Goal: Find specific page/section: Find specific page/section

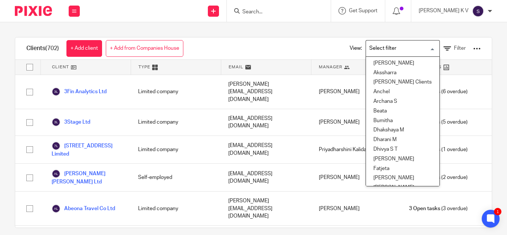
click at [393, 44] on input "Search for option" at bounding box center [401, 48] width 69 height 13
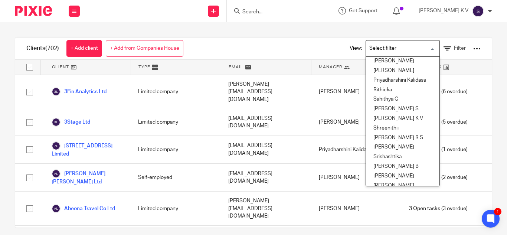
scroll to position [319, 2]
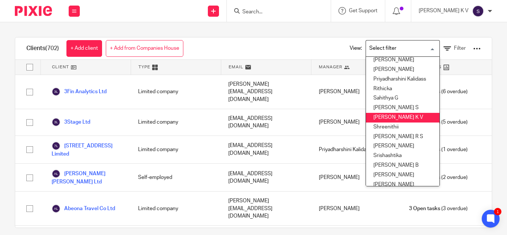
click at [393, 117] on li "[PERSON_NAME] K V" at bounding box center [403, 118] width 74 height 10
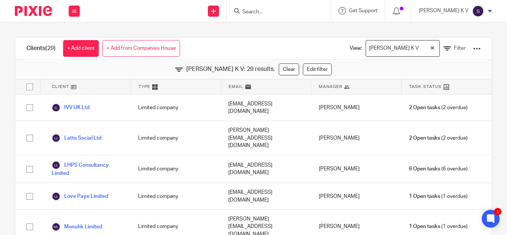
scroll to position [27, 0]
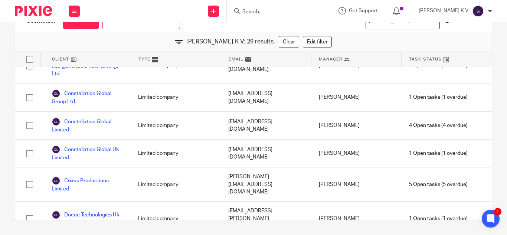
scroll to position [0, 0]
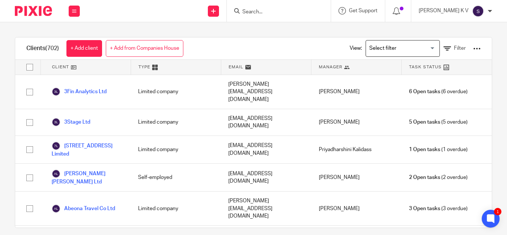
click at [476, 9] on img at bounding box center [478, 11] width 12 height 12
click at [464, 31] on span "My profile" at bounding box center [461, 29] width 23 height 5
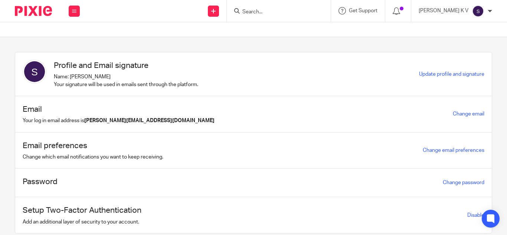
click at [479, 14] on img at bounding box center [478, 11] width 12 height 12
click at [465, 42] on span "Email integration" at bounding box center [469, 40] width 39 height 5
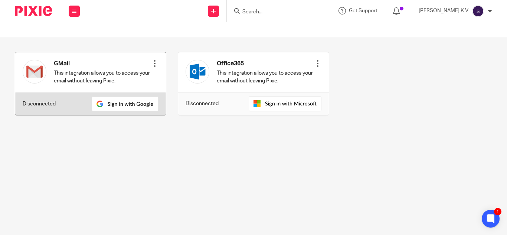
click at [153, 64] on div at bounding box center [154, 63] width 7 height 7
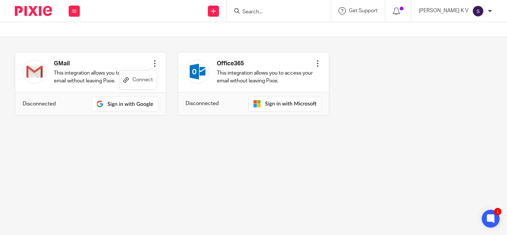
click at [145, 78] on link "Connect" at bounding box center [138, 80] width 30 height 11
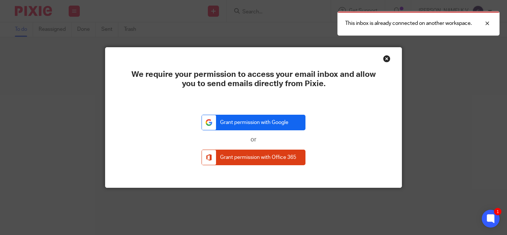
click at [273, 119] on link "Grant permission with Google" at bounding box center [254, 123] width 104 height 16
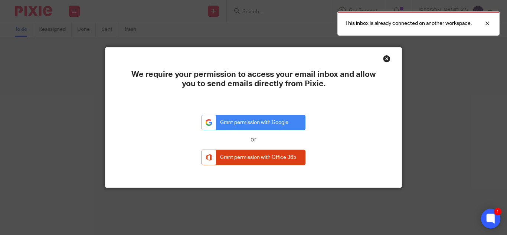
click at [491, 218] on icon at bounding box center [491, 219] width 6 height 6
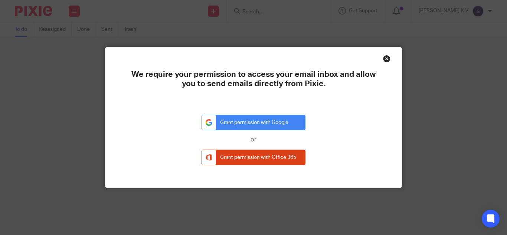
click at [384, 60] on div "Close this dialog window" at bounding box center [386, 58] width 7 height 7
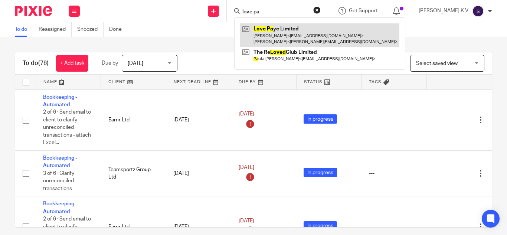
type input "love pa"
click at [294, 27] on link at bounding box center [319, 34] width 159 height 23
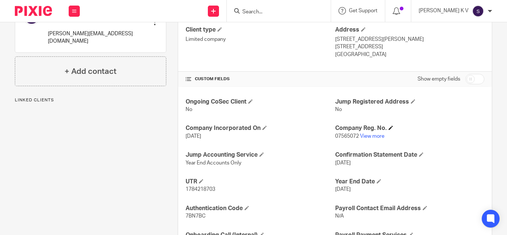
scroll to position [208, 0]
click at [370, 137] on link "View more" at bounding box center [372, 135] width 25 height 5
click at [281, 9] on input "Search" at bounding box center [275, 12] width 67 height 7
click at [283, 9] on input "c" at bounding box center [275, 12] width 67 height 7
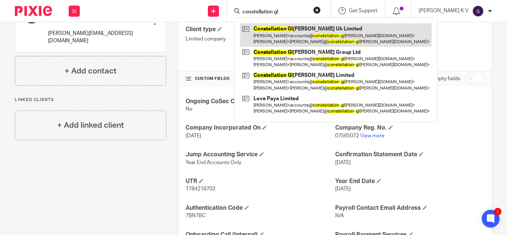
type input "constellation gl"
click at [306, 33] on link at bounding box center [336, 34] width 192 height 23
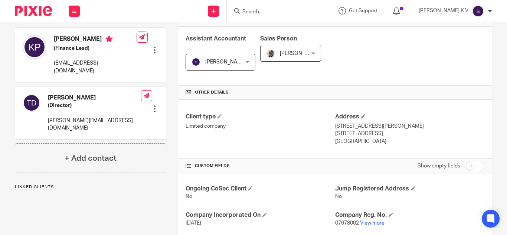
scroll to position [121, 0]
click at [372, 224] on link "View more" at bounding box center [372, 222] width 25 height 5
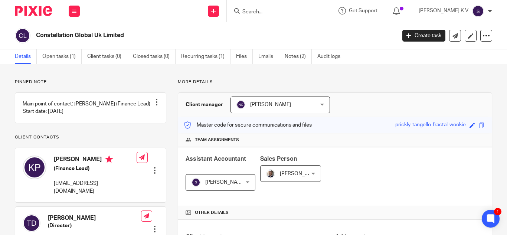
click at [285, 15] on input "Search" at bounding box center [275, 12] width 67 height 7
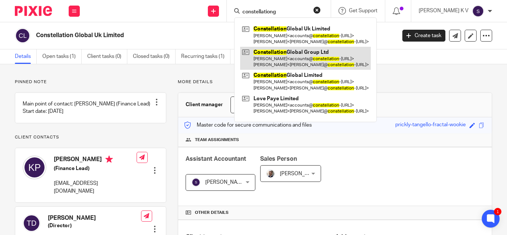
type input "constellationg"
click at [300, 56] on link at bounding box center [305, 58] width 131 height 23
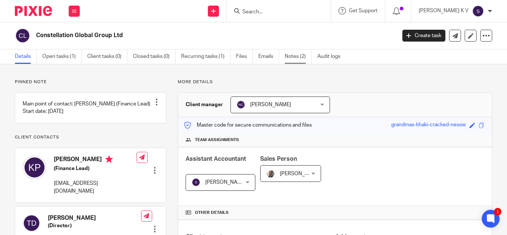
click at [300, 56] on link "Notes (2)" at bounding box center [298, 56] width 27 height 14
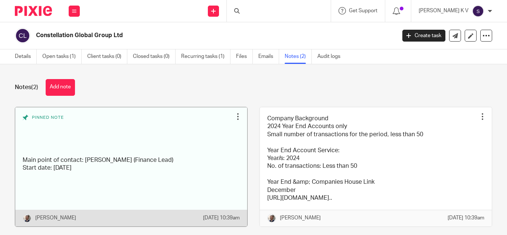
scroll to position [26, 0]
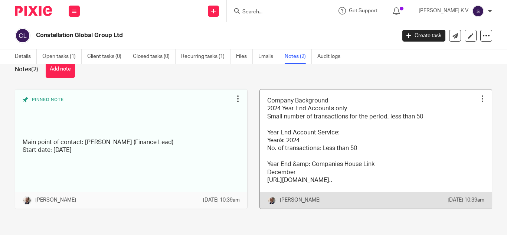
click at [324, 123] on link at bounding box center [376, 149] width 232 height 119
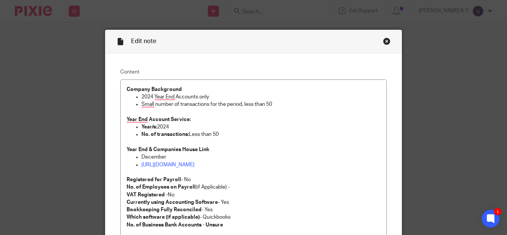
click at [384, 38] on div "Close this dialog window" at bounding box center [386, 41] width 7 height 7
